Goal: Transaction & Acquisition: Purchase product/service

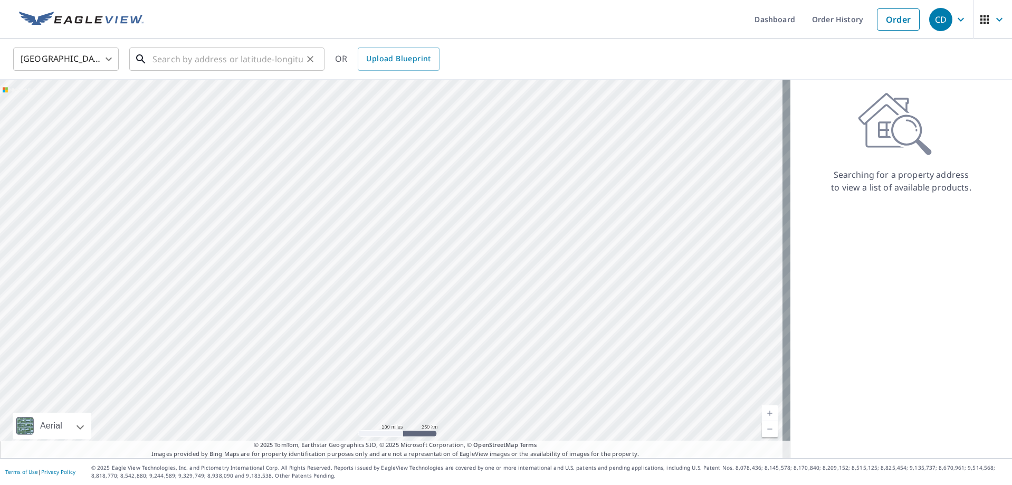
click at [216, 65] on input "text" at bounding box center [228, 59] width 150 height 30
click at [213, 64] on input "text" at bounding box center [228, 59] width 150 height 30
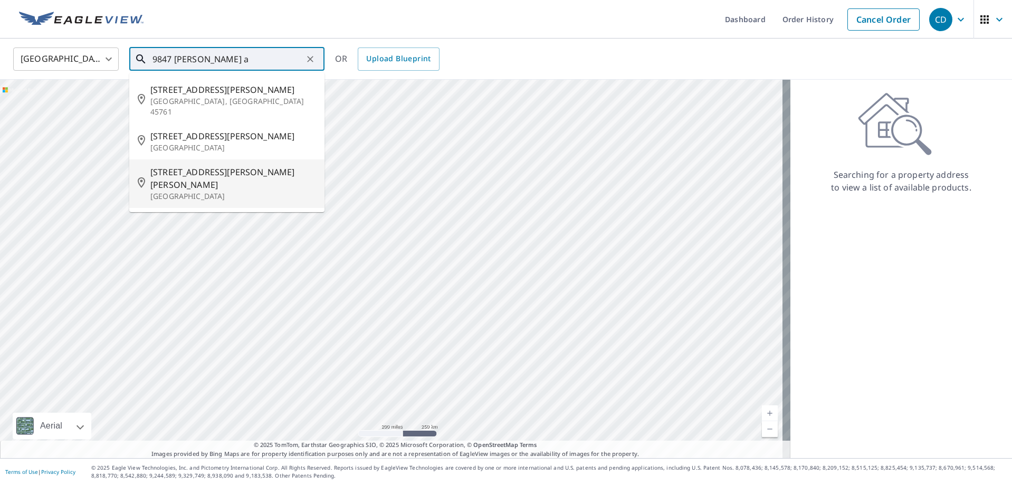
click at [221, 191] on p "[GEOGRAPHIC_DATA]" at bounding box center [233, 196] width 166 height 11
type input "[STREET_ADDRESS][PERSON_NAME][PERSON_NAME]"
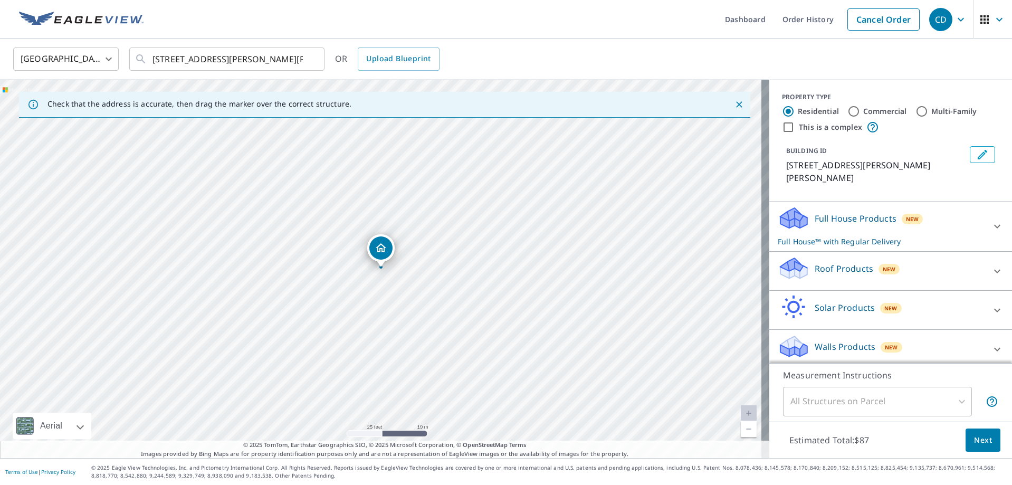
click at [819, 263] on p "Roof Products" at bounding box center [844, 268] width 59 height 13
click at [789, 293] on div "Premium $0" at bounding box center [891, 301] width 226 height 30
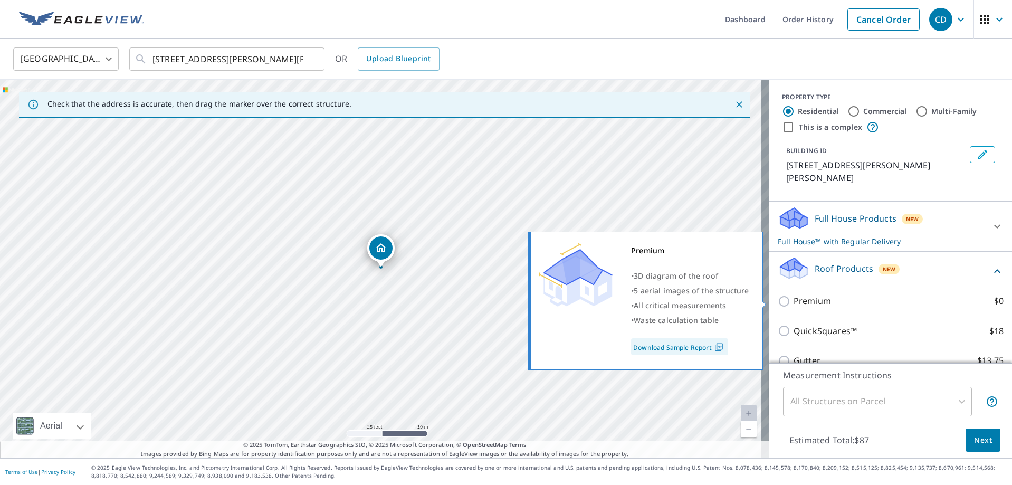
click at [794, 302] on p "Premium" at bounding box center [812, 301] width 37 height 13
click at [789, 302] on input "Premium $0" at bounding box center [786, 301] width 16 height 13
checkbox input "true"
checkbox input "false"
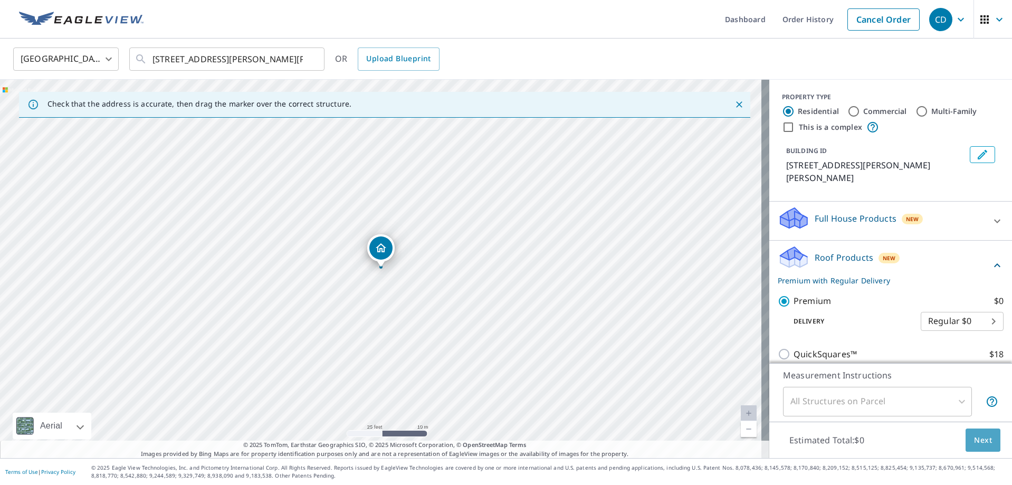
click at [975, 429] on button "Next" at bounding box center [983, 441] width 35 height 24
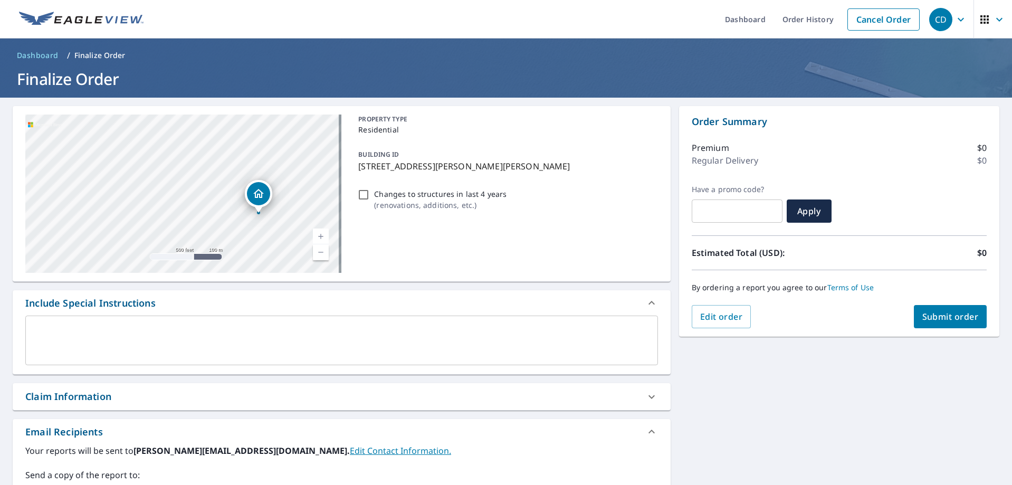
scroll to position [53, 0]
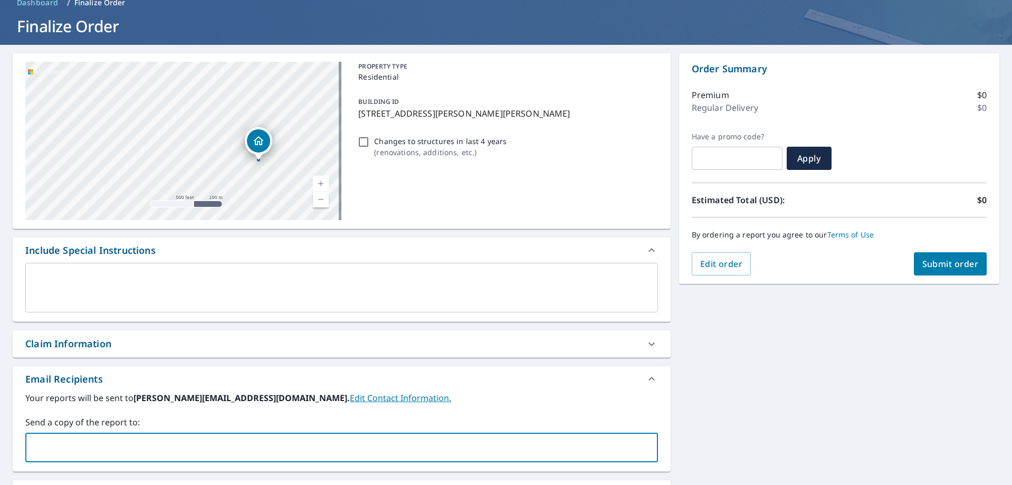
click at [80, 445] on input "text" at bounding box center [334, 448] width 608 height 20
type input "[EMAIL_ADDRESS][DOMAIN_NAME]"
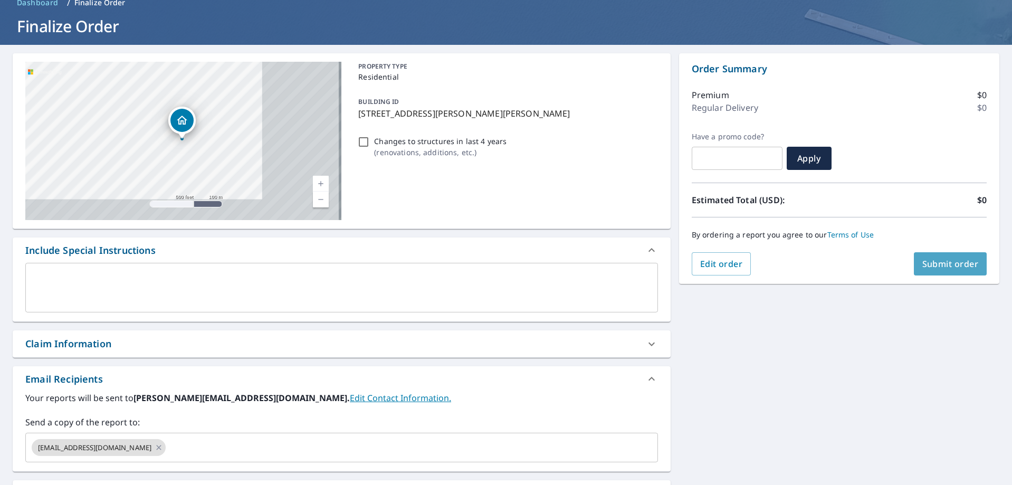
click at [933, 271] on button "Submit order" at bounding box center [950, 263] width 73 height 23
checkbox input "true"
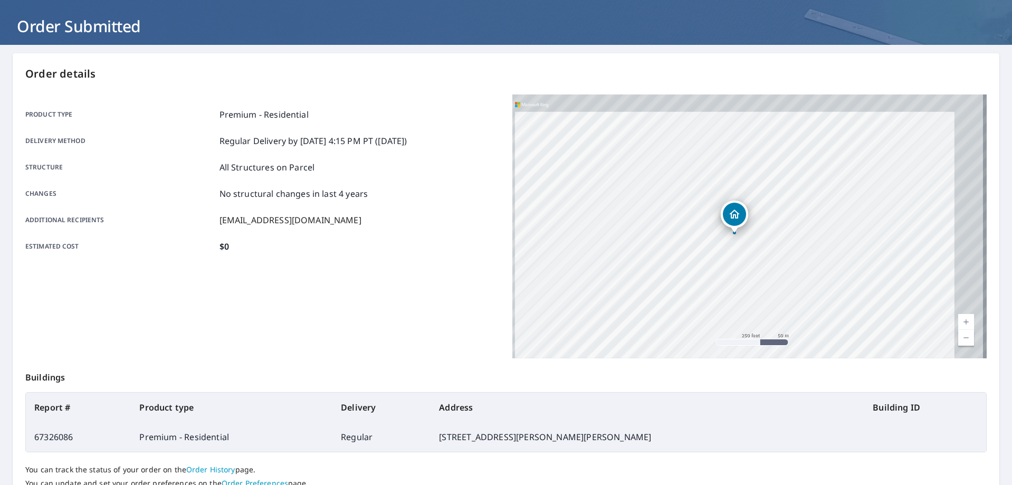
scroll to position [136, 0]
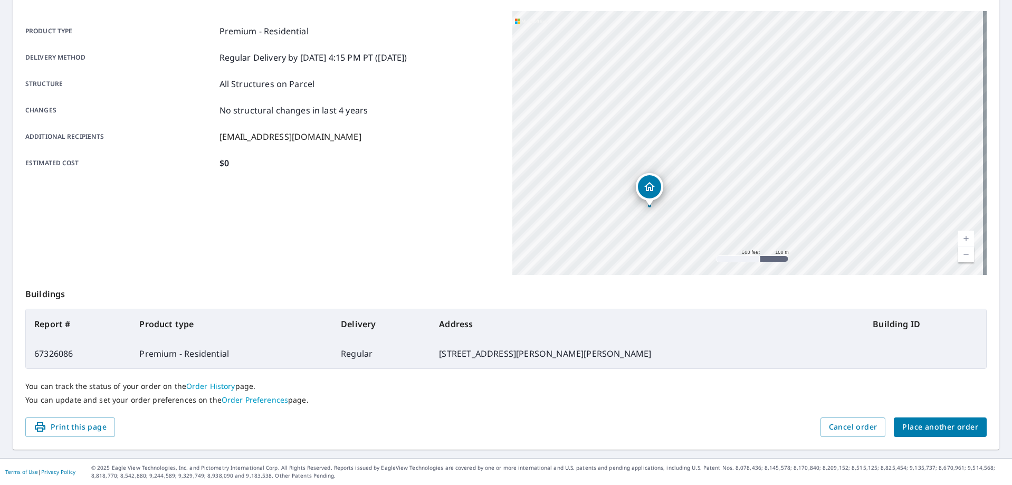
click at [940, 425] on span "Place another order" at bounding box center [941, 427] width 76 height 13
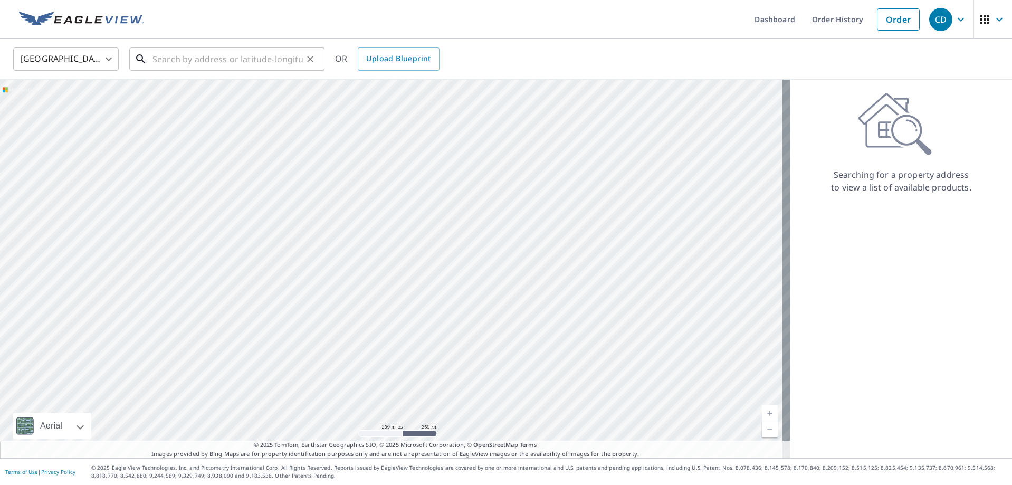
click at [226, 62] on input "text" at bounding box center [228, 59] width 150 height 30
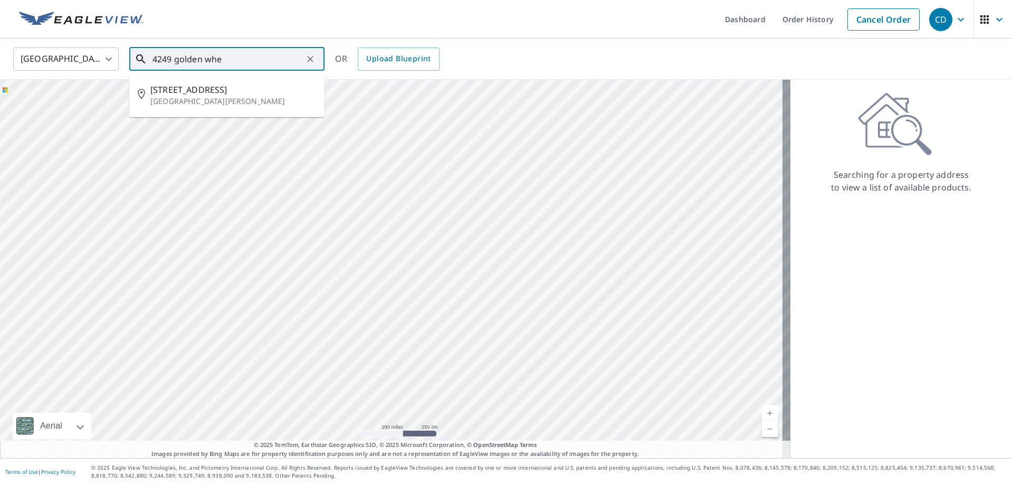
click at [223, 98] on p "[GEOGRAPHIC_DATA][PERSON_NAME]" at bounding box center [233, 101] width 166 height 11
type input "[STREET_ADDRESS][PERSON_NAME]"
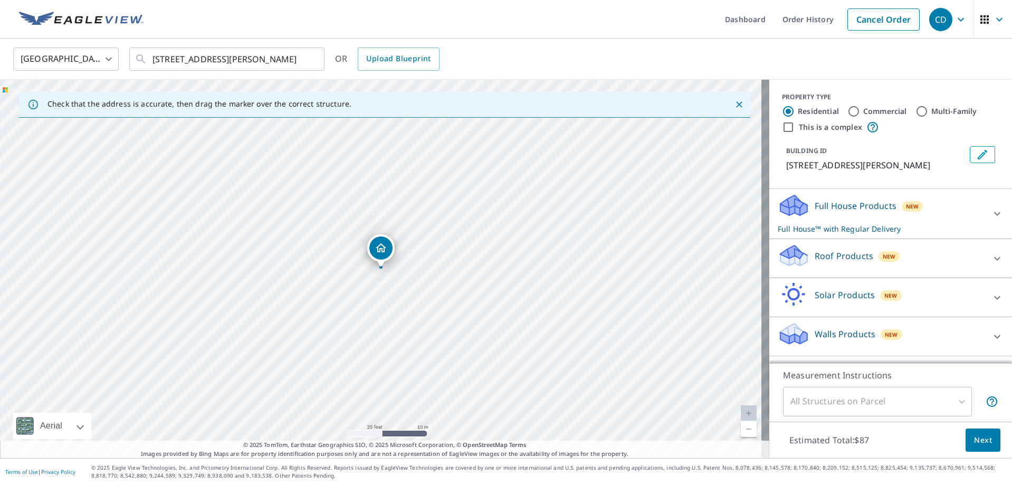
click at [832, 273] on div "Roof Products New" at bounding box center [881, 258] width 207 height 30
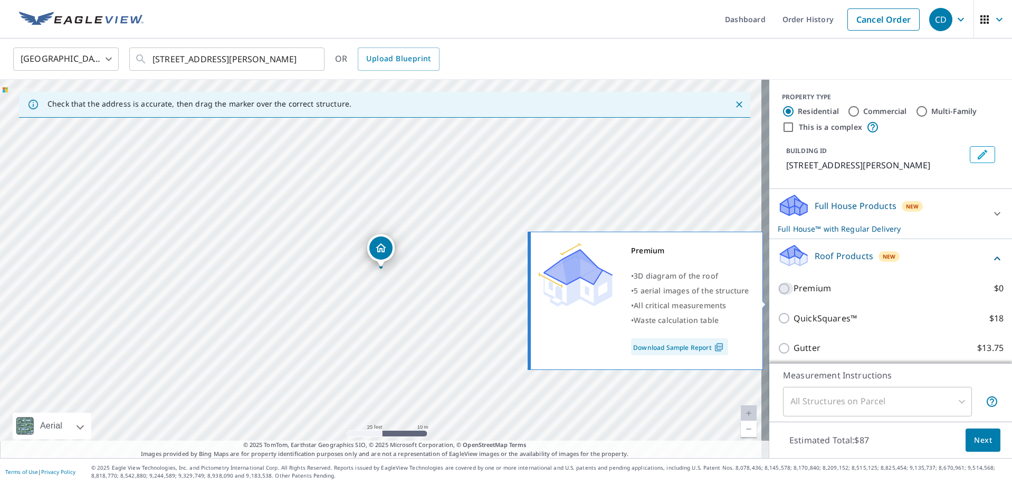
click at [783, 295] on input "Premium $0" at bounding box center [786, 288] width 16 height 13
checkbox input "true"
checkbox input "false"
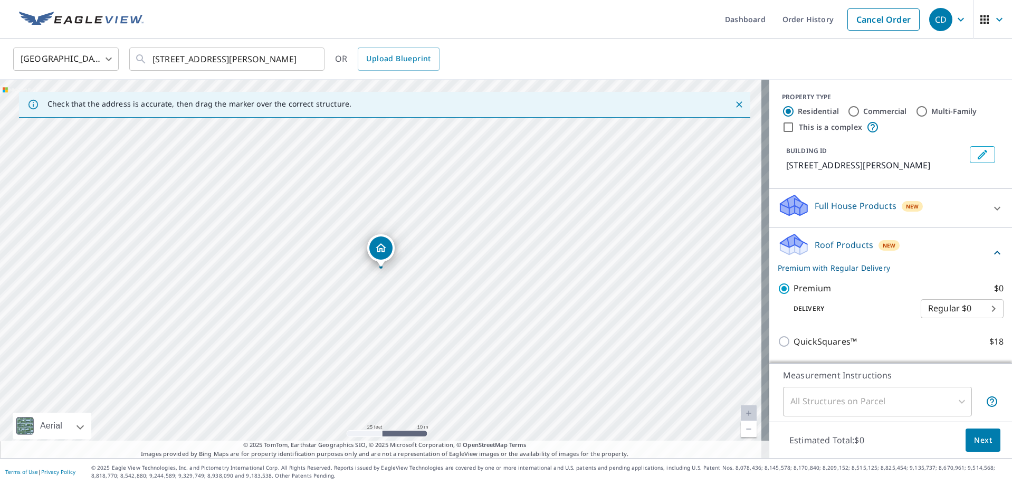
click at [974, 437] on span "Next" at bounding box center [983, 440] width 18 height 13
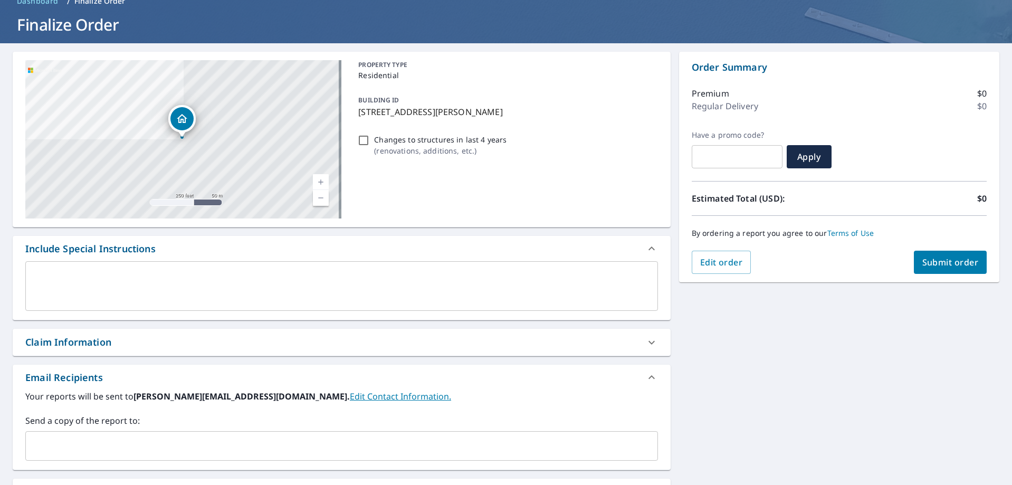
scroll to position [106, 0]
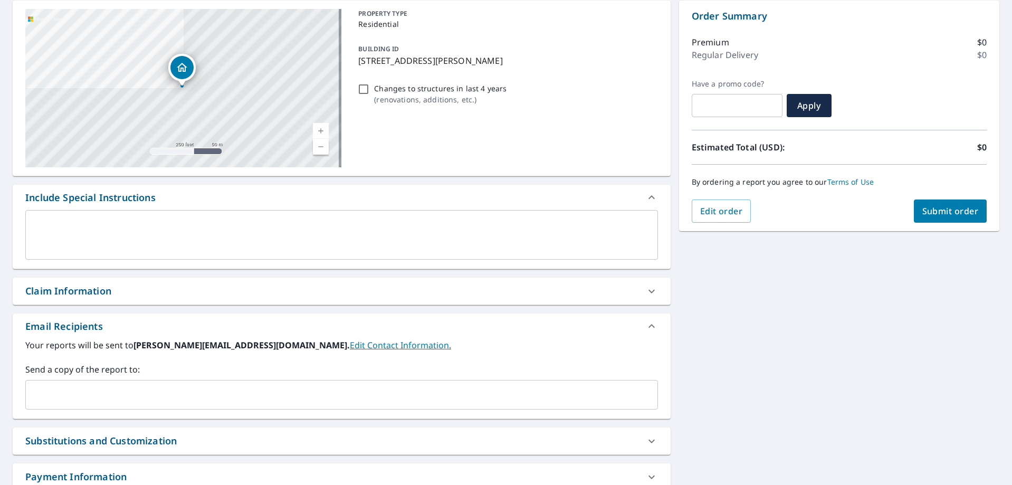
click at [80, 394] on input "text" at bounding box center [334, 395] width 608 height 20
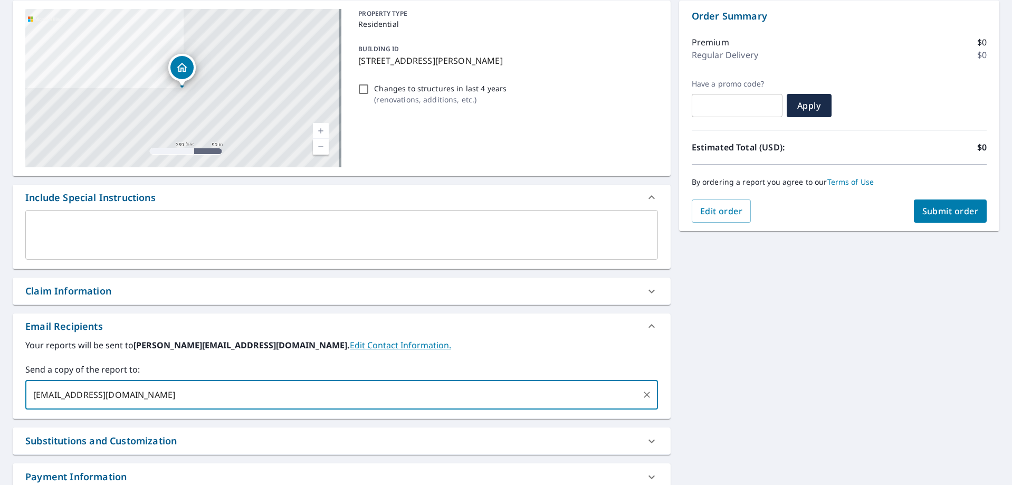
type input "[EMAIL_ADDRESS][DOMAIN_NAME]"
click at [956, 224] on div "Order Summary Premium $0 Regular Delivery $0 Have a promo code? ​ Apply Estimat…" at bounding box center [839, 116] width 320 height 231
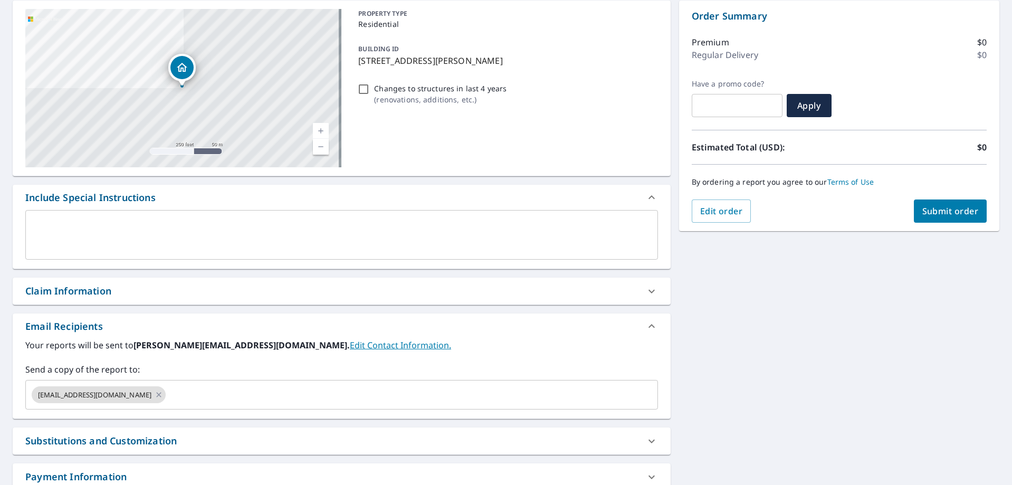
click at [953, 213] on span "Submit order" at bounding box center [951, 211] width 56 height 12
checkbox input "true"
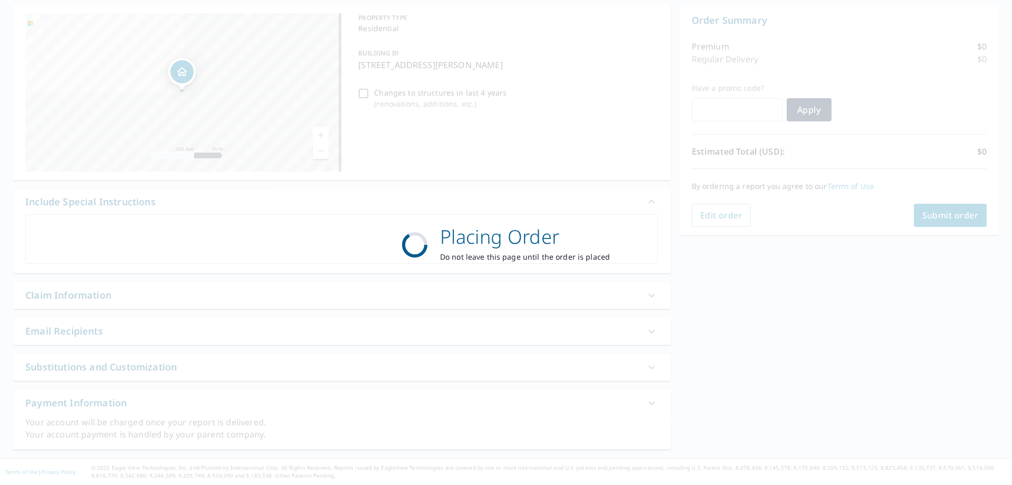
scroll to position [101, 0]
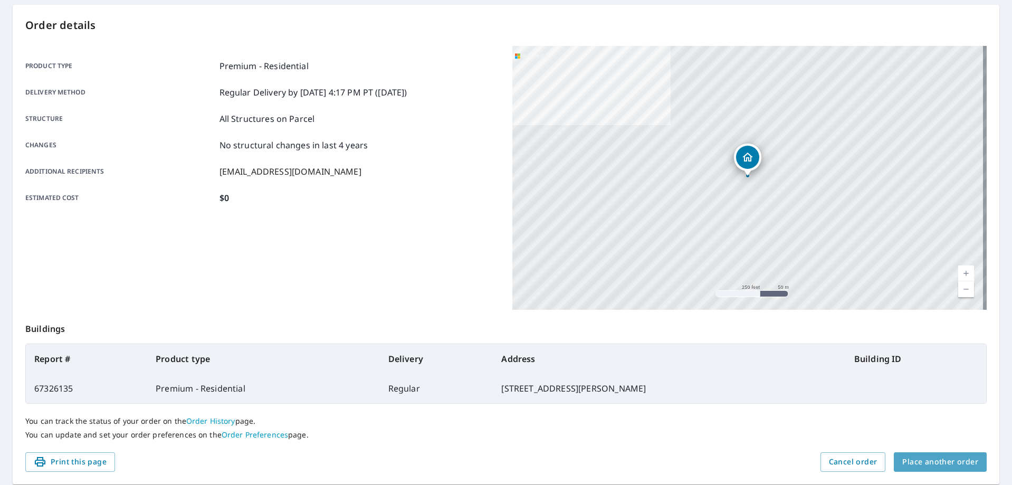
click at [943, 459] on span "Place another order" at bounding box center [941, 462] width 76 height 13
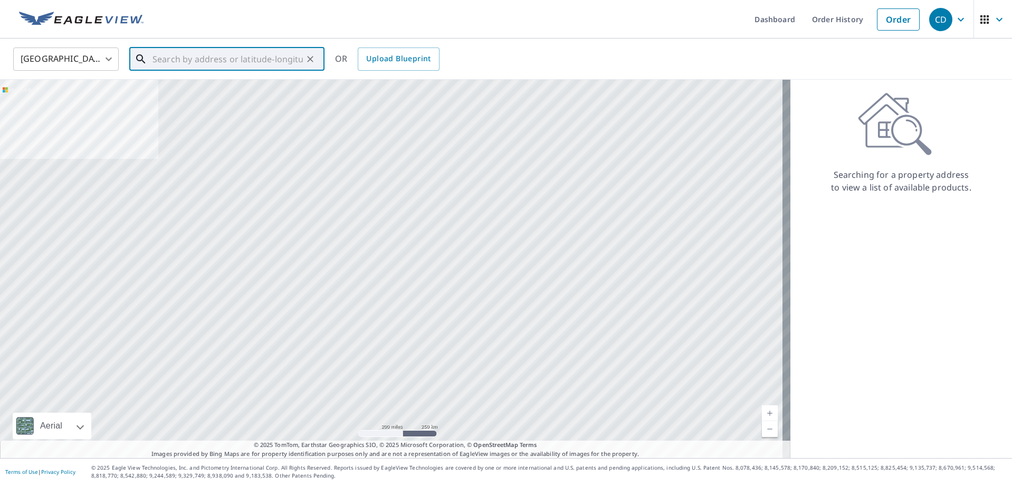
click at [231, 54] on input "text" at bounding box center [228, 59] width 150 height 30
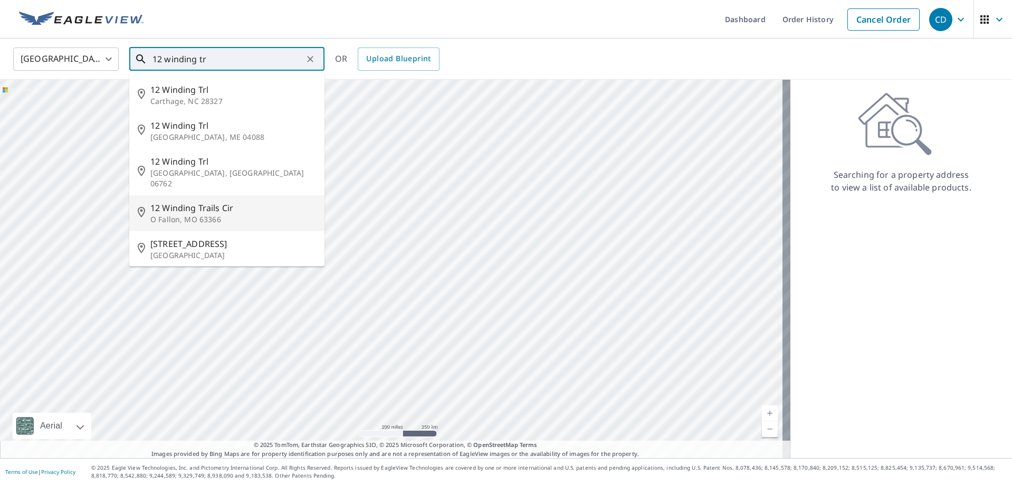
click at [230, 214] on p "O Fallon, MO 63366" at bounding box center [233, 219] width 166 height 11
type input "[STREET_ADDRESS]"
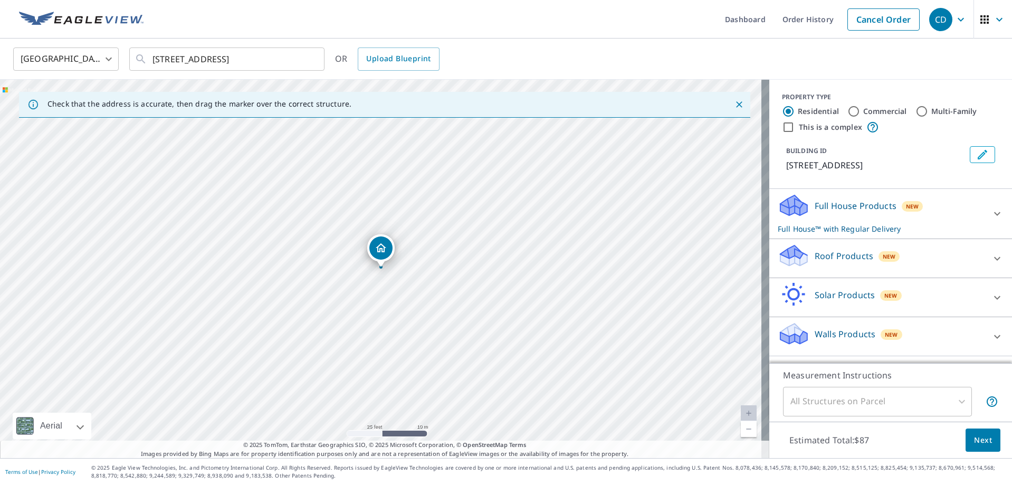
click at [799, 248] on icon at bounding box center [794, 255] width 32 height 25
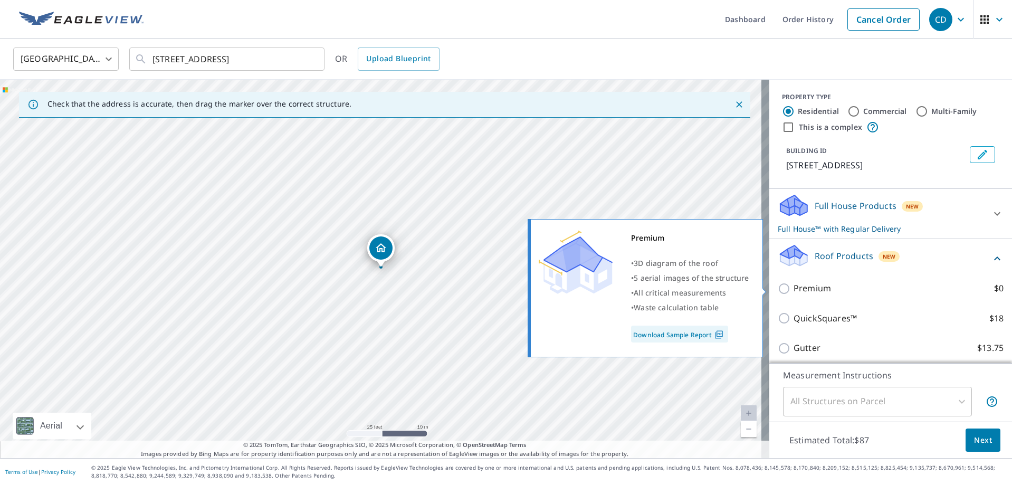
click at [800, 287] on p "Premium" at bounding box center [812, 288] width 37 height 13
click at [794, 287] on input "Premium $0" at bounding box center [786, 288] width 16 height 13
checkbox input "true"
checkbox input "false"
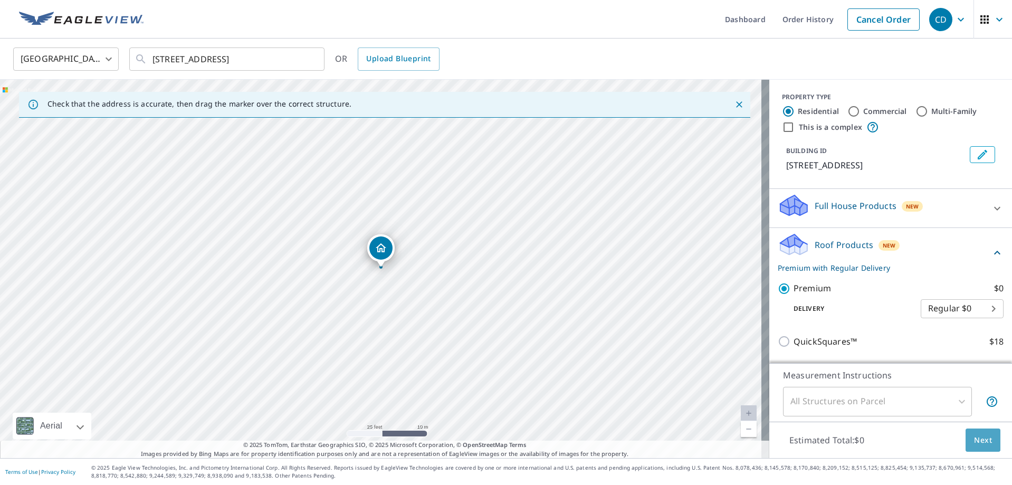
click at [977, 436] on span "Next" at bounding box center [983, 440] width 18 height 13
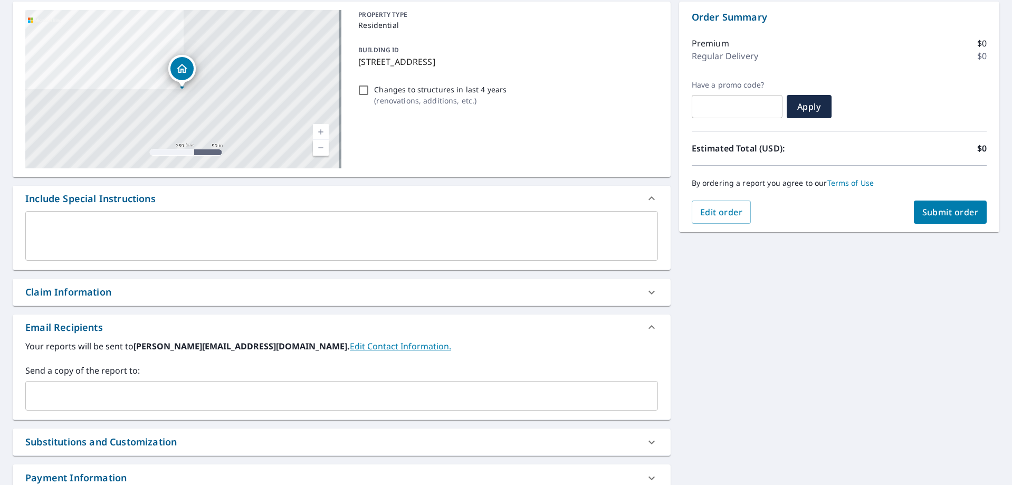
scroll to position [106, 0]
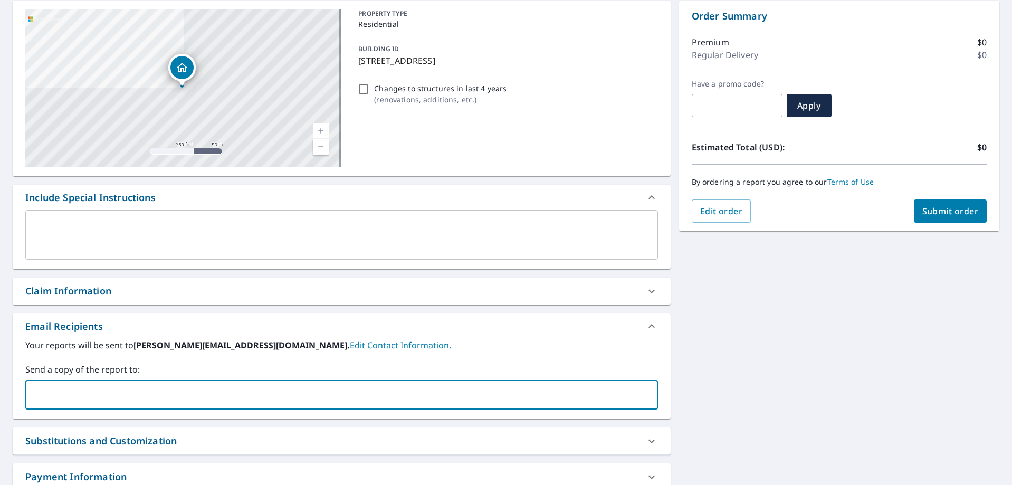
click at [73, 394] on input "text" at bounding box center [334, 395] width 608 height 20
type input "[EMAIL_ADDRESS][DOMAIN_NAME]"
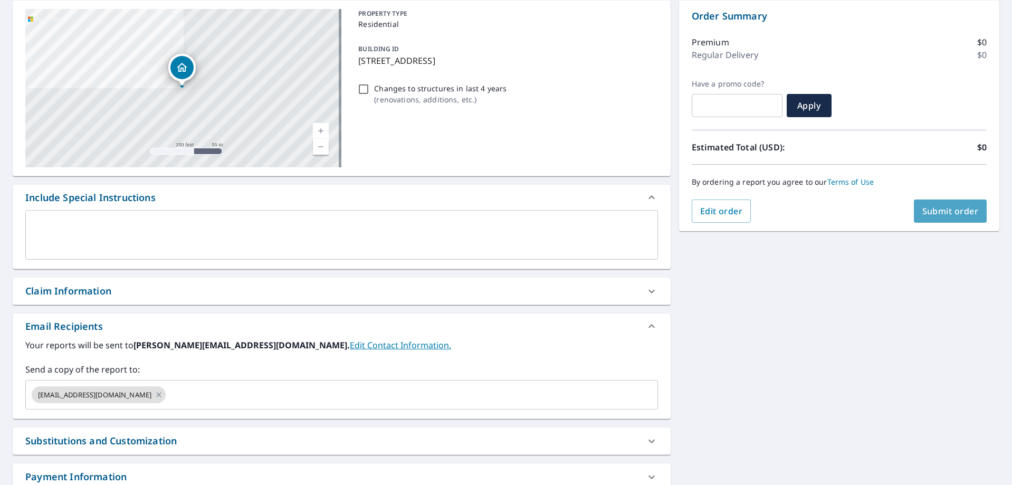
click at [931, 218] on button "Submit order" at bounding box center [950, 211] width 73 height 23
checkbox input "true"
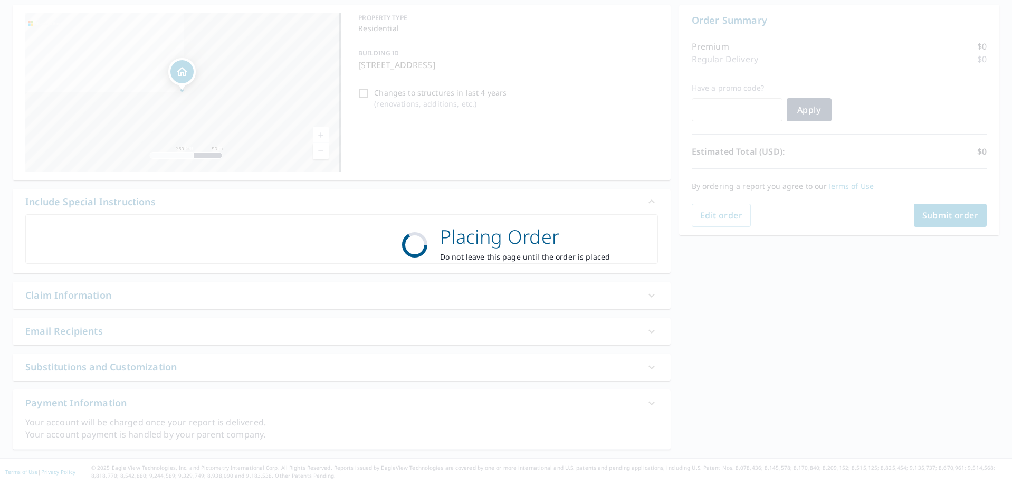
scroll to position [101, 0]
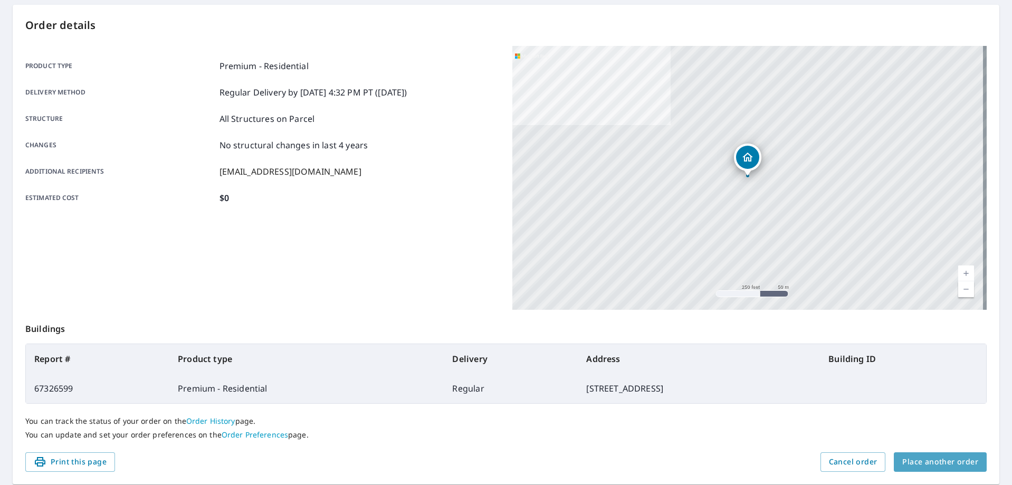
click at [943, 463] on span "Place another order" at bounding box center [941, 462] width 76 height 13
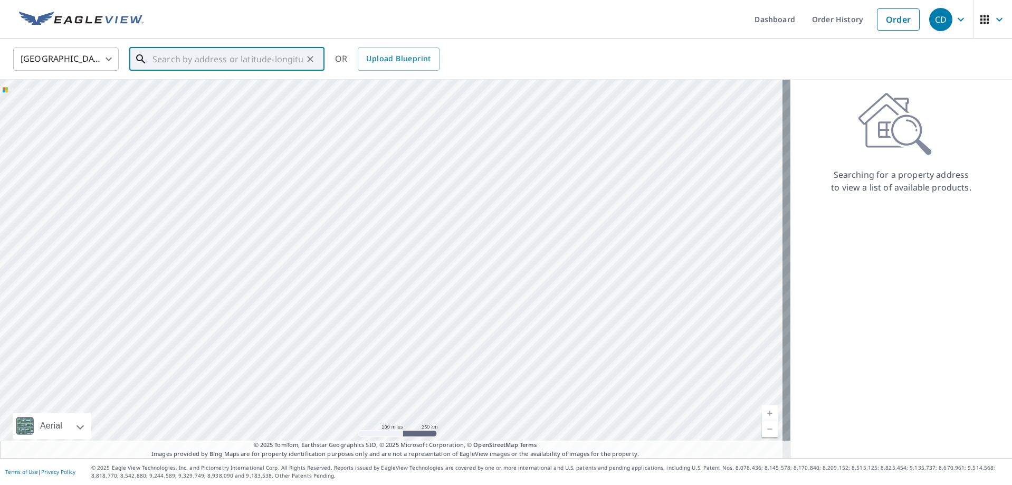
click at [193, 65] on input "text" at bounding box center [228, 59] width 150 height 30
click at [187, 103] on p "[GEOGRAPHIC_DATA]" at bounding box center [233, 101] width 166 height 11
type input "[STREET_ADDRESS][PERSON_NAME]"
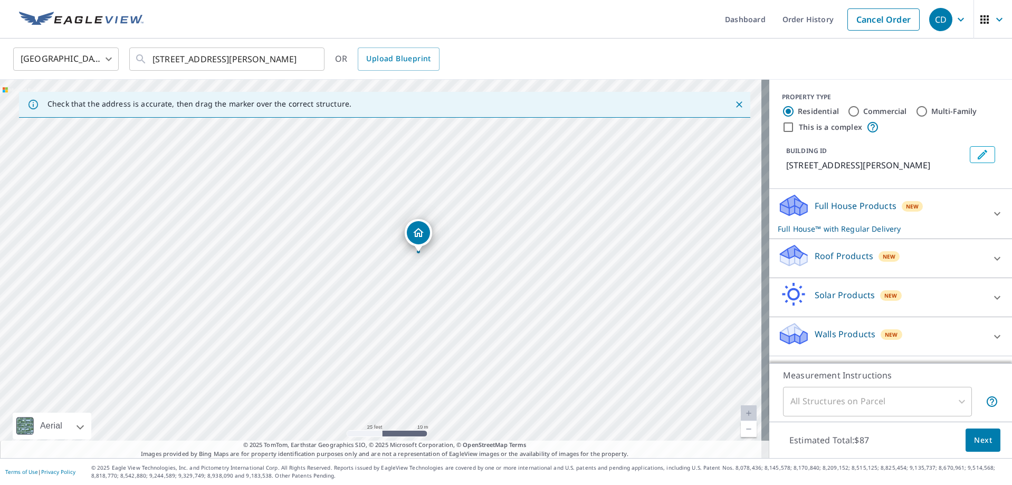
click at [829, 258] on p "Roof Products" at bounding box center [844, 256] width 59 height 13
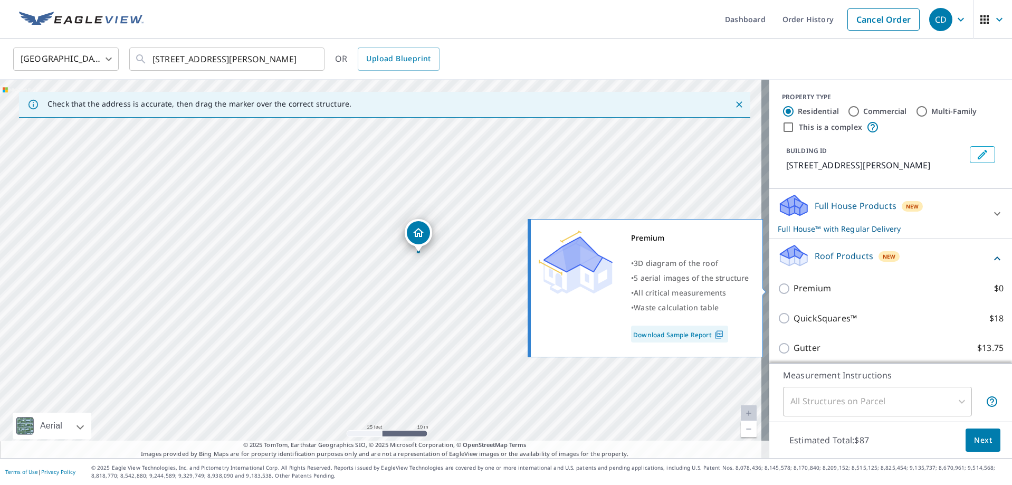
click at [794, 288] on p "Premium" at bounding box center [812, 288] width 37 height 13
click at [792, 288] on input "Premium $0" at bounding box center [786, 288] width 16 height 13
checkbox input "true"
checkbox input "false"
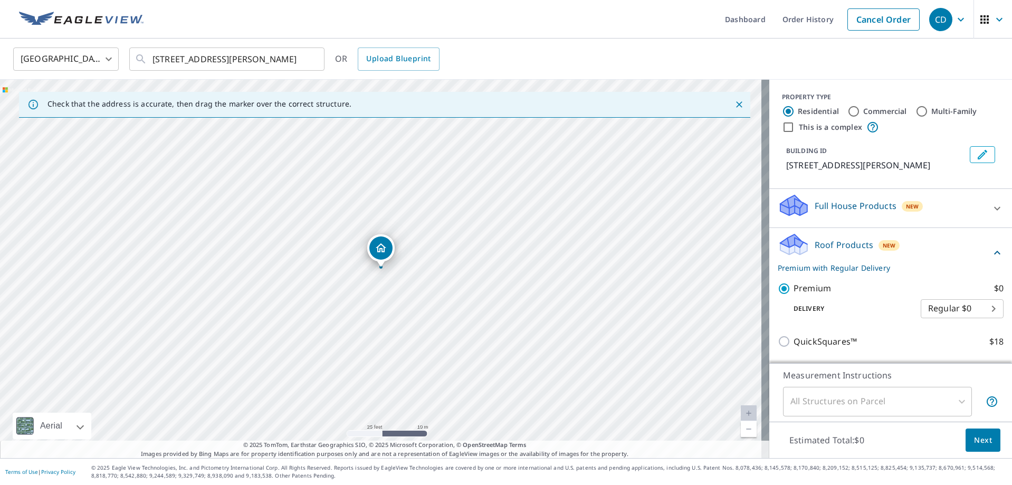
click at [979, 432] on button "Next" at bounding box center [983, 441] width 35 height 24
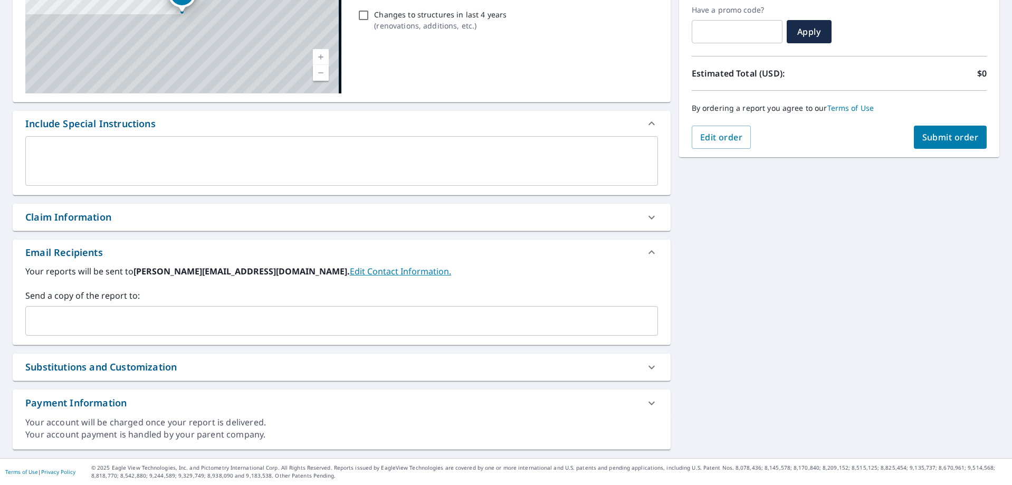
scroll to position [179, 0]
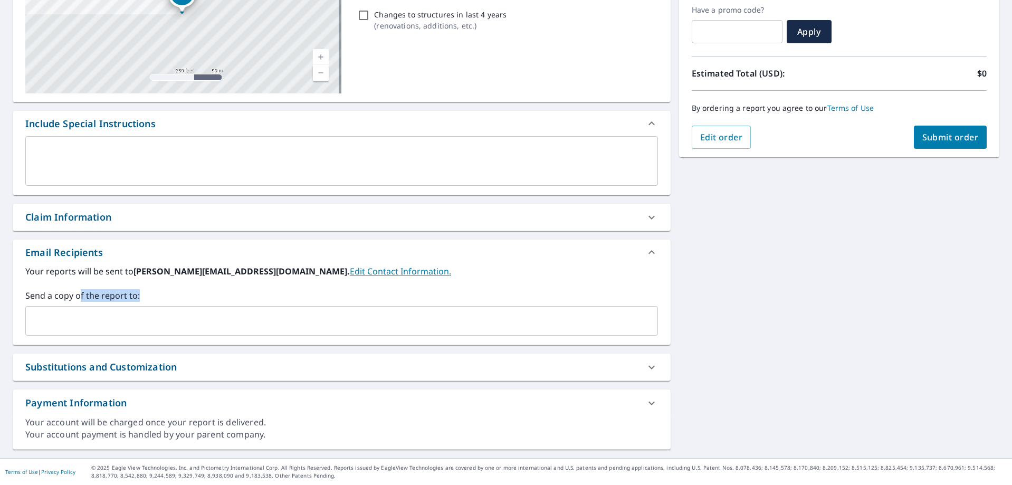
click at [81, 304] on div "Send a copy of the report to: ​" at bounding box center [341, 312] width 633 height 46
click at [64, 319] on input "text" at bounding box center [334, 321] width 608 height 20
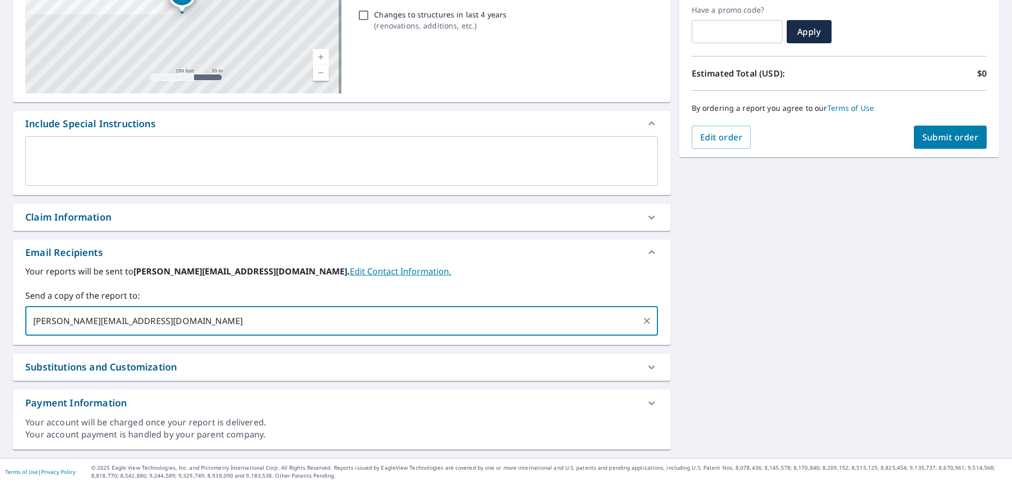
type input "[PERSON_NAME][EMAIL_ADDRESS][DOMAIN_NAME]"
click at [945, 135] on span "Submit order" at bounding box center [951, 137] width 56 height 12
checkbox input "true"
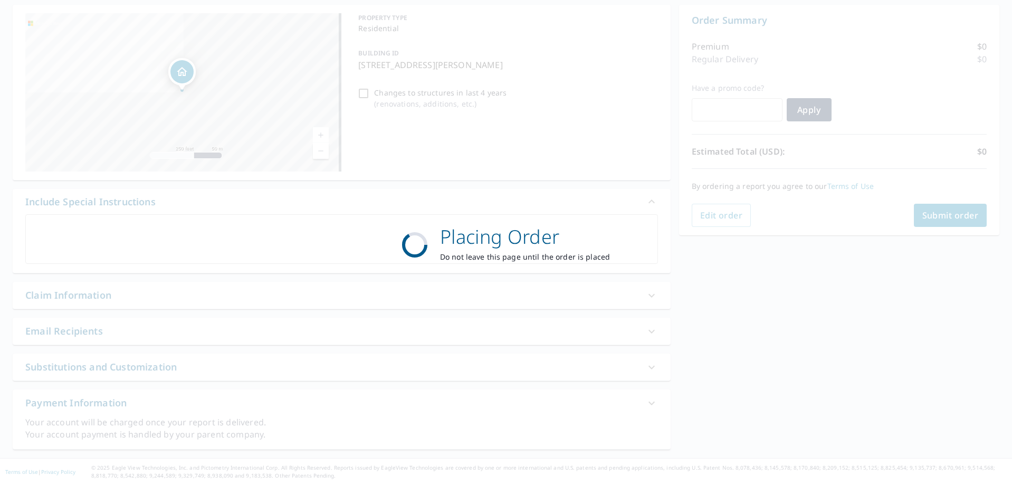
scroll to position [101, 0]
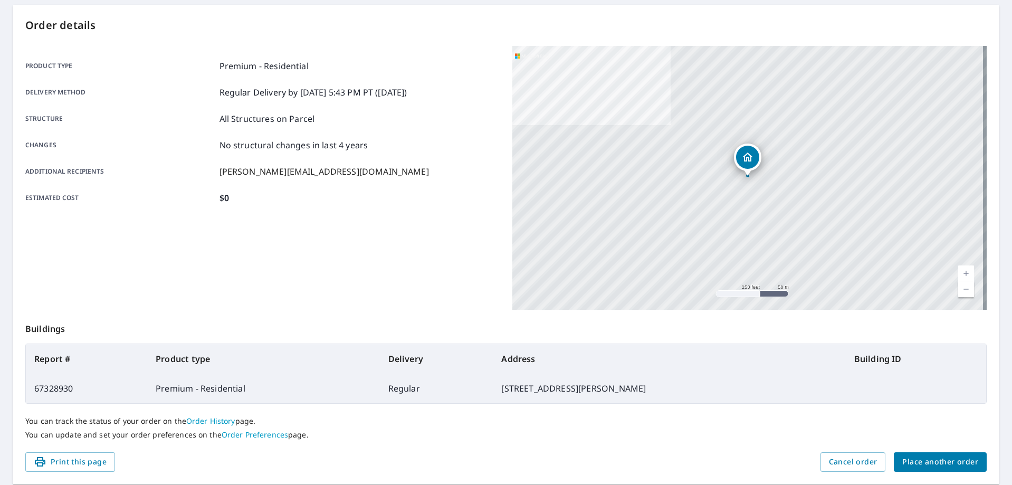
click at [948, 458] on span "Place another order" at bounding box center [941, 462] width 76 height 13
